Goal: Find specific page/section: Find specific page/section

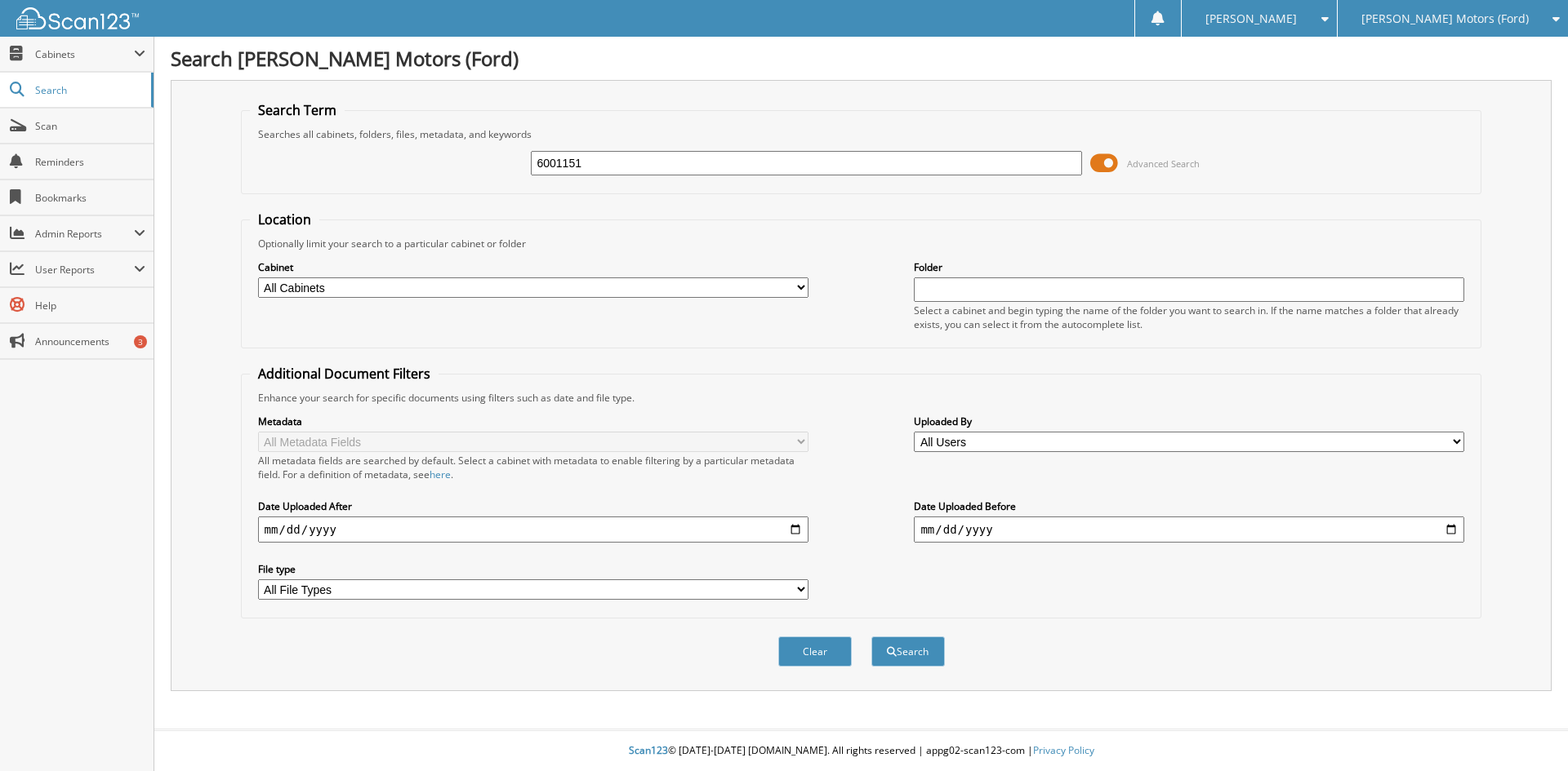
type input "6001151"
click at [871, 637] on button "Search" at bounding box center [907, 651] width 74 height 30
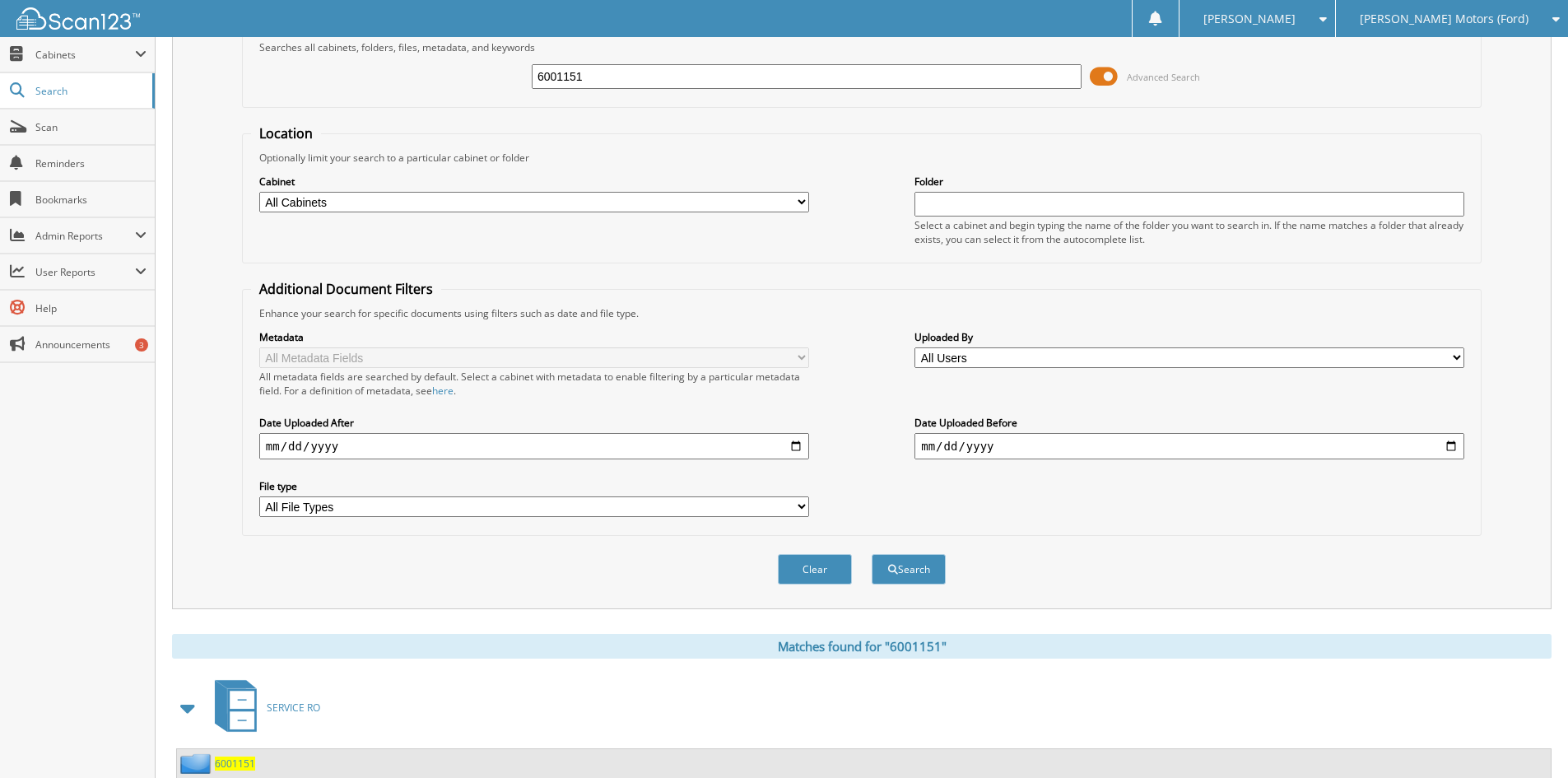
scroll to position [234, 0]
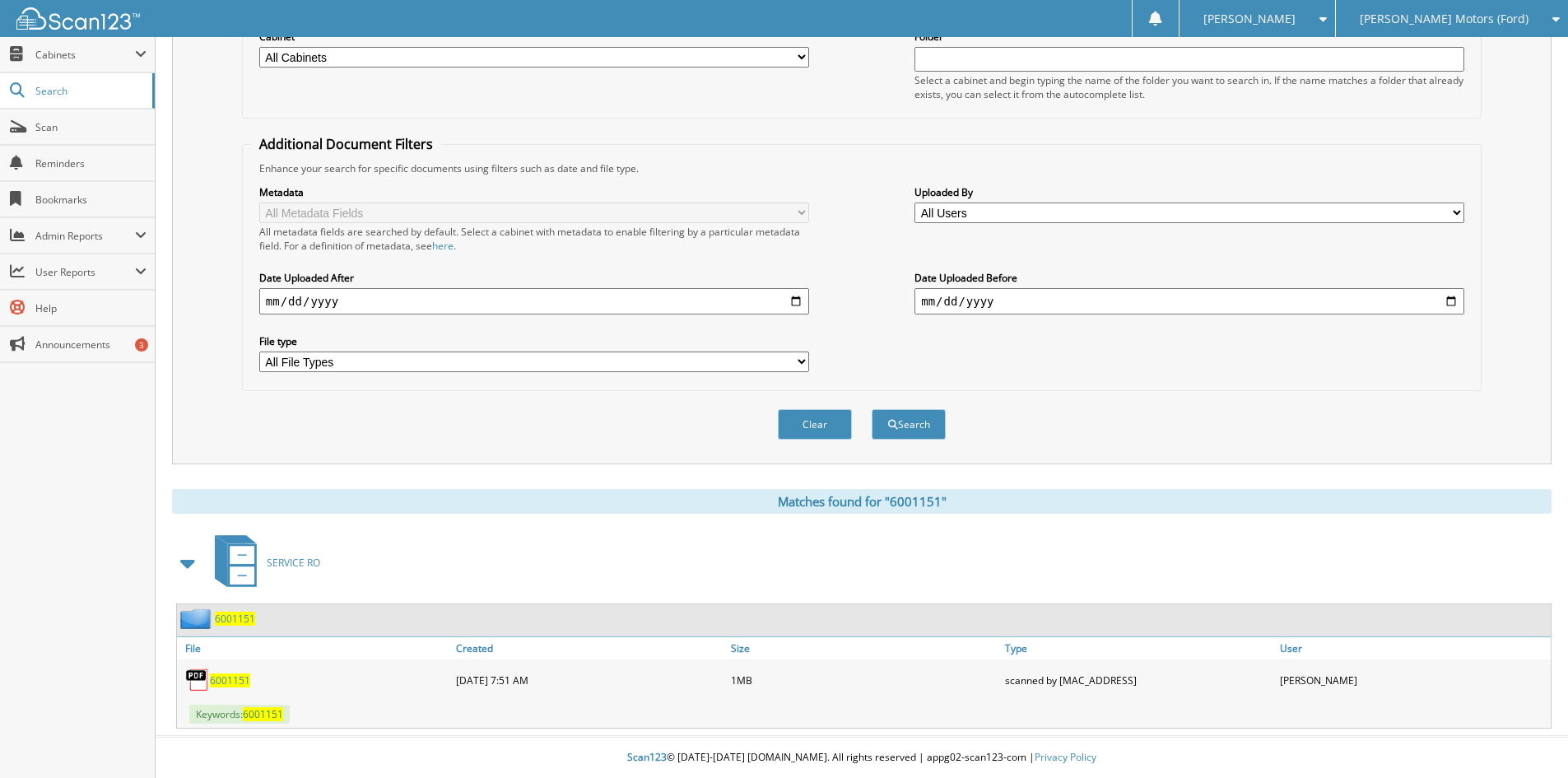
click at [234, 681] on span "6001151" at bounding box center [230, 680] width 40 height 14
